Goal: Task Accomplishment & Management: Use online tool/utility

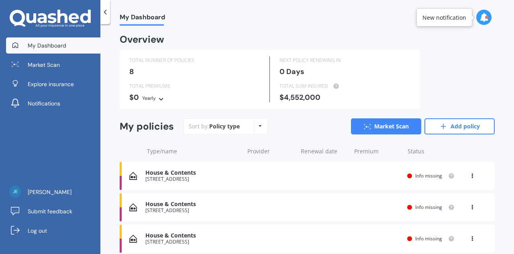
click at [250, 171] on div "House & Contents 98 Wood Street, Wainuiomata, Lower Hutt 5014 Renewal date Prem…" at bounding box center [307, 176] width 375 height 28
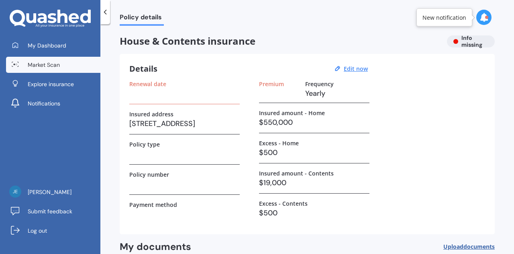
click at [75, 67] on link "Market Scan" at bounding box center [53, 65] width 94 height 16
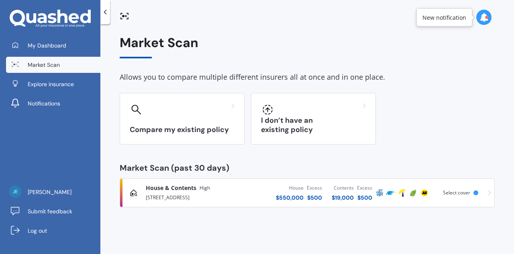
click at [236, 193] on div "98 Wood Street, Wainuiomata, Lower Hutt 5014" at bounding box center [194, 197] width 96 height 10
